Goal: Use online tool/utility: Utilize a website feature to perform a specific function

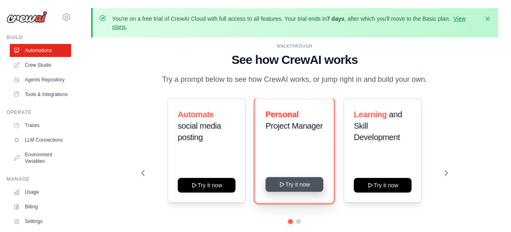
click at [292, 186] on button "Try it now" at bounding box center [294, 184] width 58 height 15
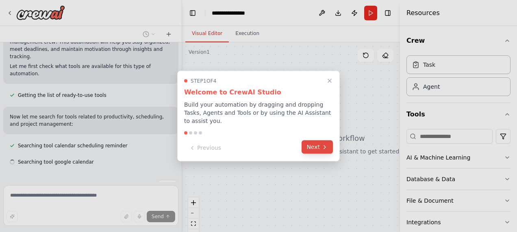
scroll to position [85, 0]
click at [321, 145] on icon at bounding box center [324, 146] width 7 height 7
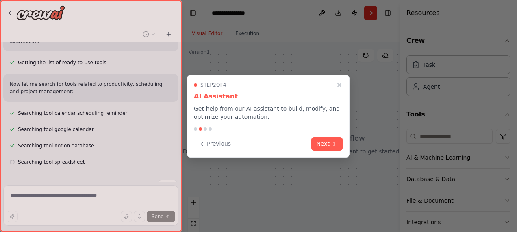
scroll to position [117, 0]
click at [322, 144] on button "Next" at bounding box center [326, 142] width 31 height 13
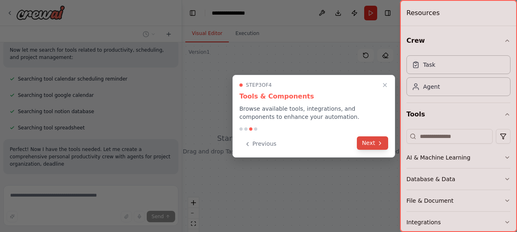
scroll to position [159, 0]
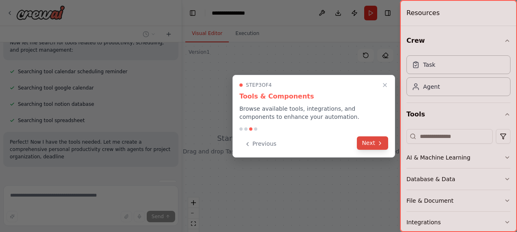
click at [363, 144] on button "Next" at bounding box center [372, 142] width 31 height 13
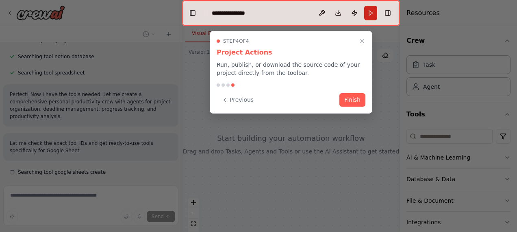
scroll to position [209, 0]
click at [354, 98] on button "Finish" at bounding box center [352, 98] width 26 height 13
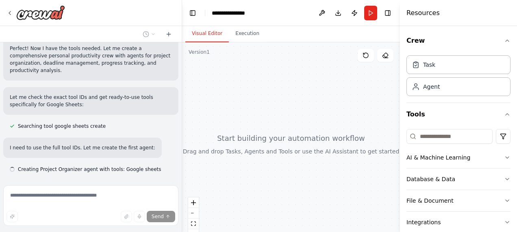
scroll to position [252, 0]
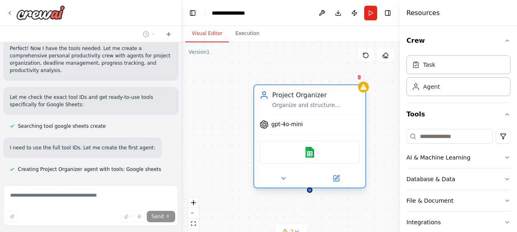
drag, startPoint x: 370, startPoint y: 80, endPoint x: 268, endPoint y: 87, distance: 102.6
click at [268, 87] on div "Project Organizer Organize and structure personal projects by creating comprehe…" at bounding box center [309, 99] width 111 height 29
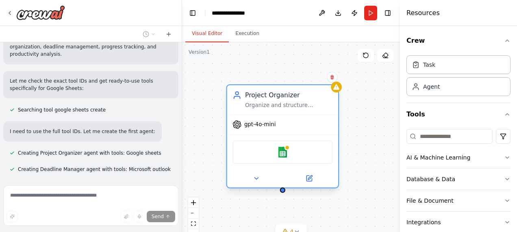
drag, startPoint x: 365, startPoint y: 83, endPoint x: 229, endPoint y: 95, distance: 136.7
click at [229, 95] on div "Project Organizer Organize and structure personal projects by creating comprehe…" at bounding box center [282, 99] width 111 height 29
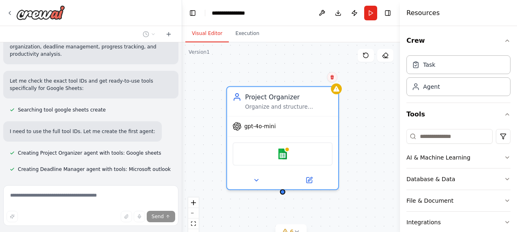
scroll to position [285, 0]
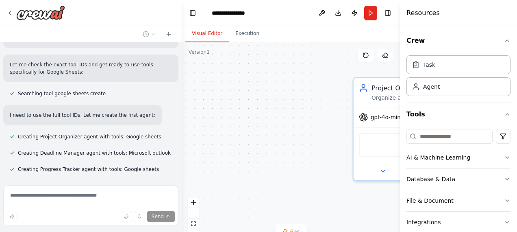
click at [334, 77] on div "Project Organizer Organize and structure personal projects by creating comprehe…" at bounding box center [291, 143] width 218 height 203
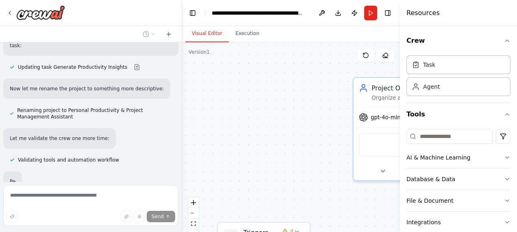
scroll to position [656, 0]
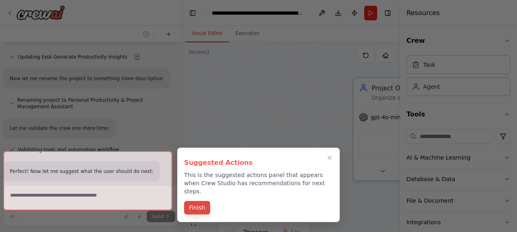
click at [192, 201] on button "Finish" at bounding box center [197, 207] width 26 height 13
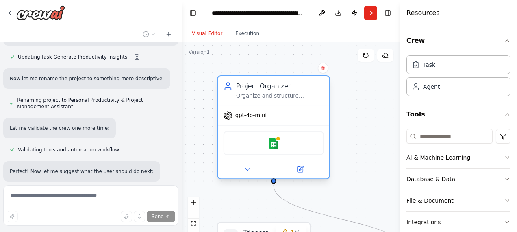
drag, startPoint x: 377, startPoint y: 82, endPoint x: 241, endPoint y: 83, distance: 136.6
click at [241, 83] on div "Project Organizer" at bounding box center [280, 85] width 88 height 9
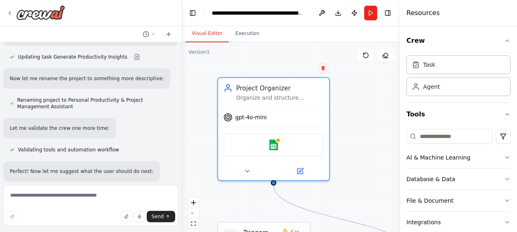
click at [324, 70] on icon at bounding box center [322, 68] width 3 height 4
click at [310, 69] on button "Confirm" at bounding box center [300, 68] width 29 height 10
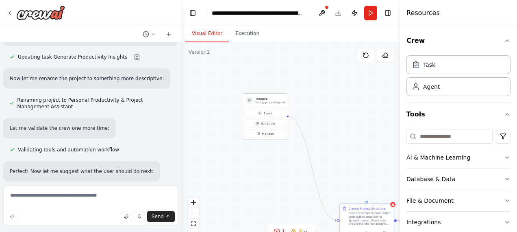
drag, startPoint x: 301, startPoint y: 193, endPoint x: 267, endPoint y: 100, distance: 98.6
click at [267, 100] on p "No triggers configured" at bounding box center [270, 102] width 30 height 4
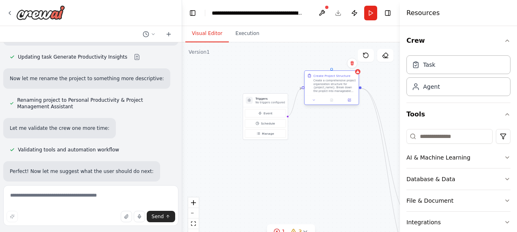
drag, startPoint x: 359, startPoint y: 209, endPoint x: 321, endPoint y: 75, distance: 139.5
click at [321, 75] on div "Create Project Structure" at bounding box center [331, 75] width 37 height 4
click at [11, 11] on icon at bounding box center [10, 13] width 7 height 7
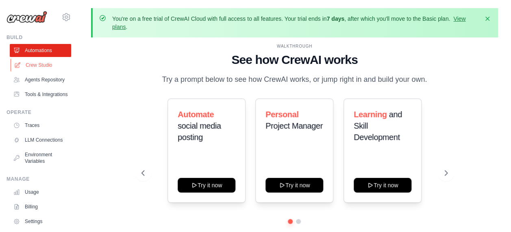
click at [35, 65] on link "Crew Studio" at bounding box center [41, 65] width 61 height 13
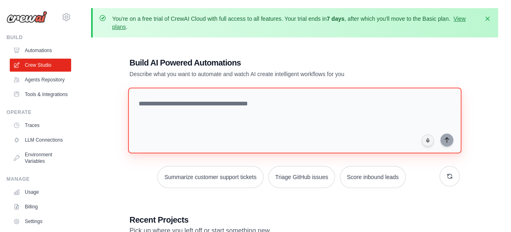
click at [163, 105] on textarea at bounding box center [294, 120] width 333 height 66
click at [176, 100] on textarea at bounding box center [294, 120] width 333 height 66
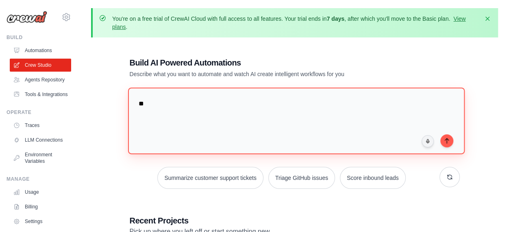
type textarea "*"
